Goal: Task Accomplishment & Management: Manage account settings

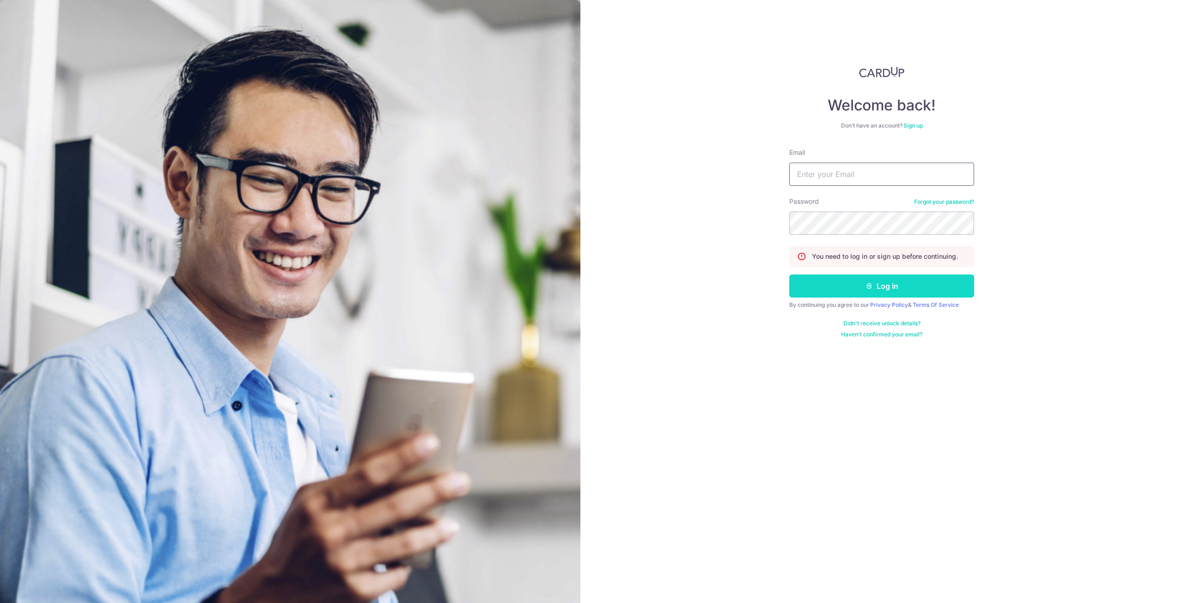
type input "[PERSON_NAME][EMAIL_ADDRESS][PERSON_NAME][DOMAIN_NAME]"
click at [871, 291] on button "Log in" at bounding box center [881, 285] width 185 height 23
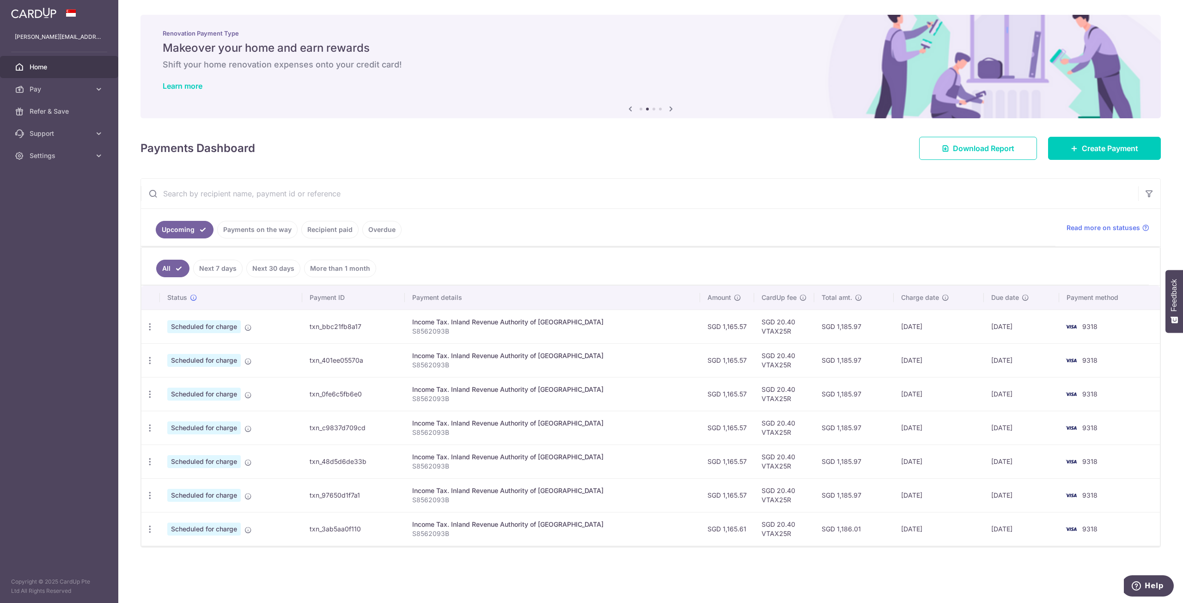
click at [1178, 383] on div "× Pause Schedule Pause all future payments in this series Pause just this one p…" at bounding box center [650, 301] width 1064 height 603
